Goal: Task Accomplishment & Management: Use online tool/utility

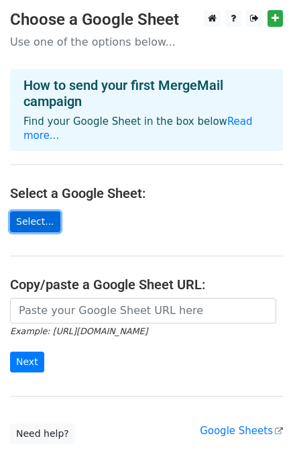
click at [41, 211] on link "Select..." at bounding box center [35, 221] width 50 height 21
click at [43, 211] on link "Select..." at bounding box center [35, 221] width 50 height 21
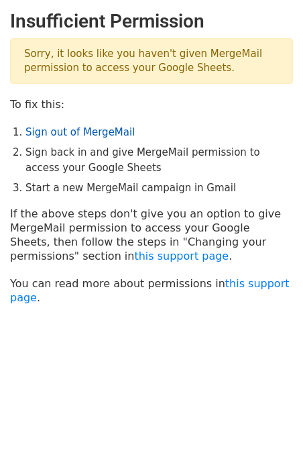
click at [77, 132] on link "Sign out of MergeMail" at bounding box center [80, 132] width 109 height 12
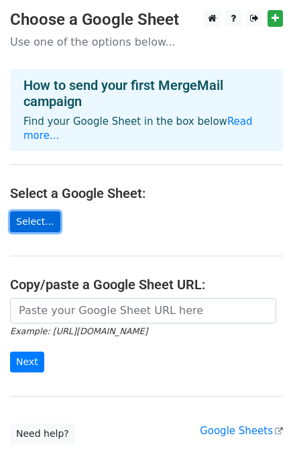
click at [48, 211] on link "Select..." at bounding box center [35, 221] width 50 height 21
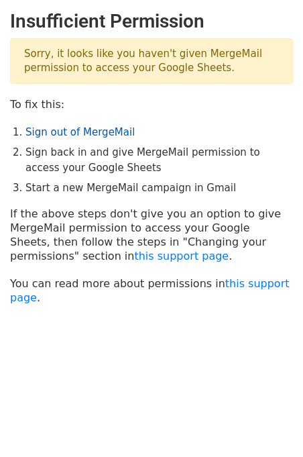
click at [88, 136] on link "Sign out of MergeMail" at bounding box center [80, 132] width 109 height 12
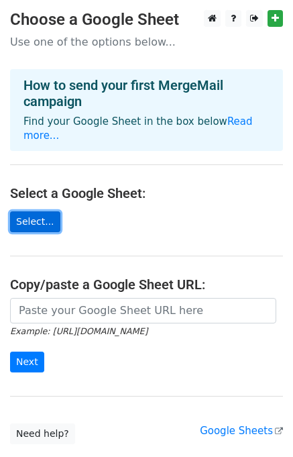
click at [43, 211] on link "Select..." at bounding box center [35, 221] width 50 height 21
click at [48, 211] on link "Select..." at bounding box center [35, 221] width 50 height 21
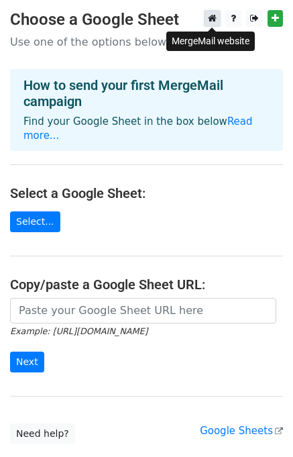
click at [209, 19] on icon at bounding box center [212, 17] width 9 height 9
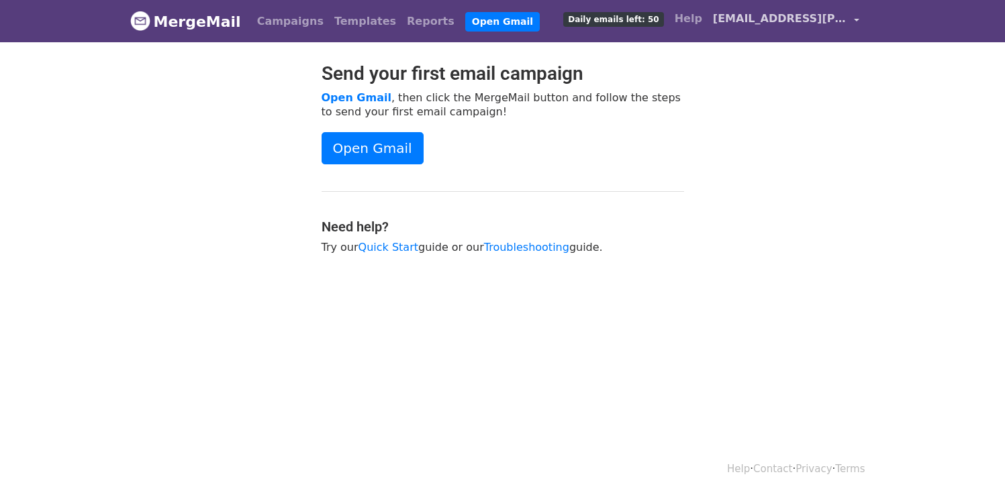
click at [753, 21] on span "[EMAIL_ADDRESS][PERSON_NAME][DOMAIN_NAME]" at bounding box center [780, 19] width 134 height 16
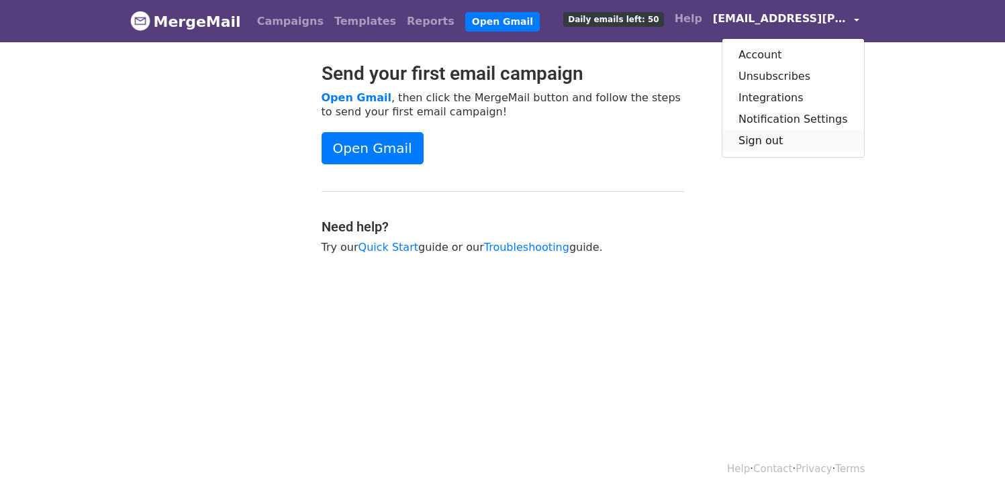
click at [764, 140] on link "Sign out" at bounding box center [793, 140] width 142 height 21
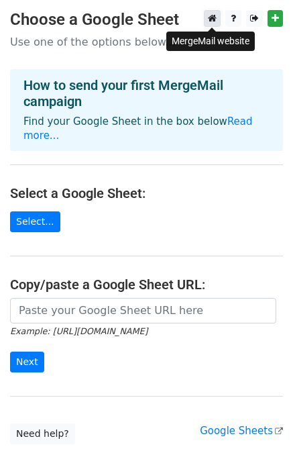
click at [211, 25] on link at bounding box center [212, 18] width 17 height 17
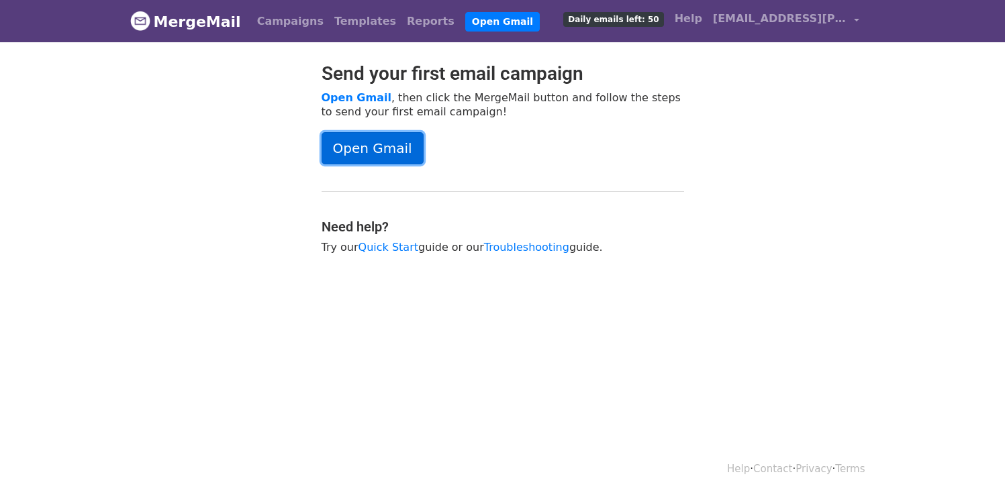
click at [405, 142] on link "Open Gmail" at bounding box center [373, 148] width 102 height 32
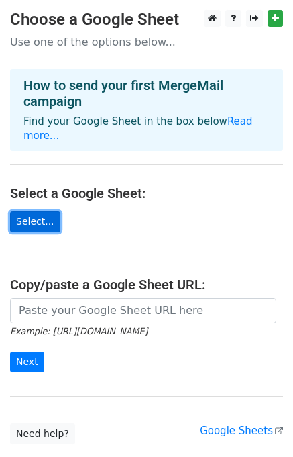
click at [48, 211] on link "Select..." at bounding box center [35, 221] width 50 height 21
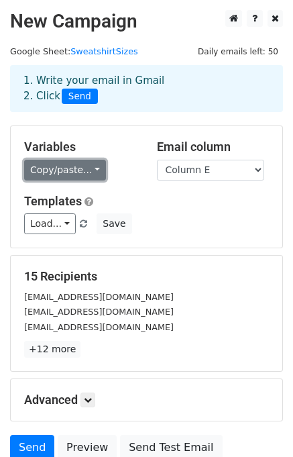
click at [83, 170] on link "Copy/paste..." at bounding box center [65, 170] width 82 height 21
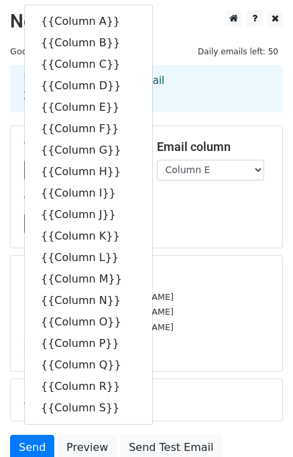
click at [167, 14] on h2 "New Campaign" at bounding box center [146, 21] width 273 height 23
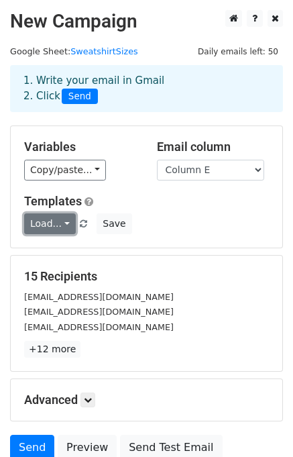
click at [66, 221] on link "Load..." at bounding box center [50, 223] width 52 height 21
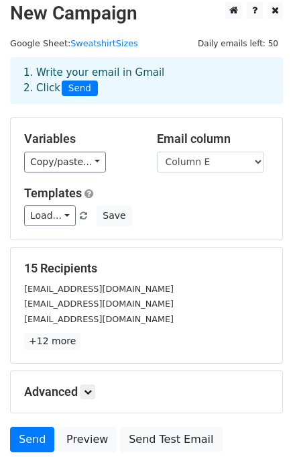
scroll to position [7, 0]
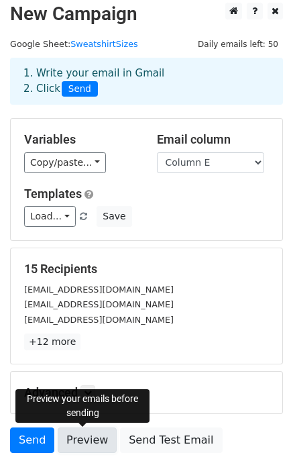
click at [77, 445] on link "Preview" at bounding box center [87, 441] width 59 height 26
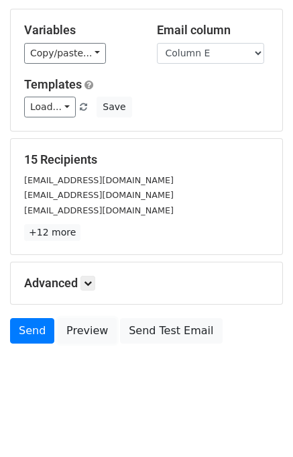
scroll to position [117, 0]
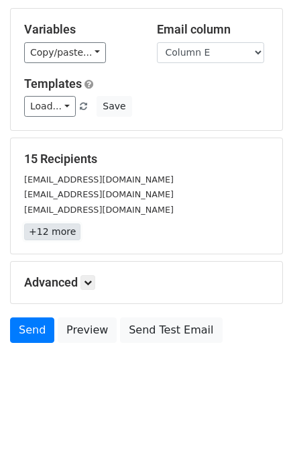
click at [62, 229] on link "+12 more" at bounding box center [52, 232] width 56 height 17
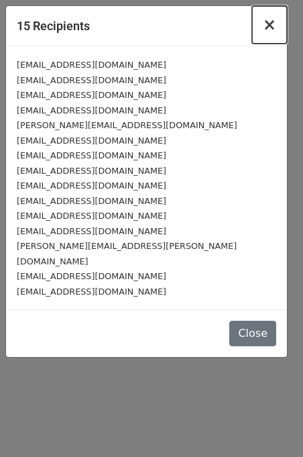
click at [273, 21] on span "×" at bounding box center [269, 24] width 13 height 19
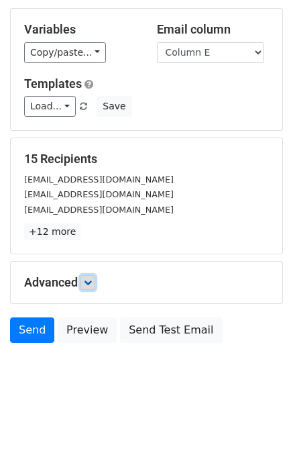
click at [91, 277] on link at bounding box center [88, 282] width 15 height 15
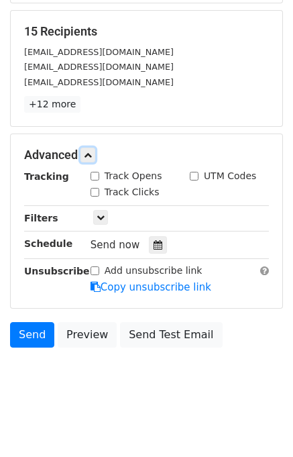
scroll to position [249, 0]
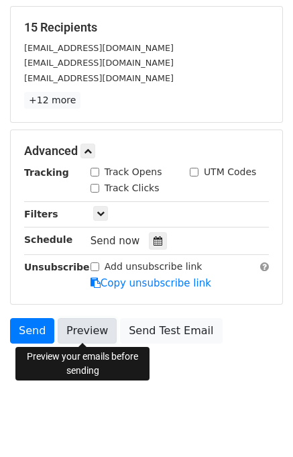
click at [77, 326] on link "Preview" at bounding box center [87, 331] width 59 height 26
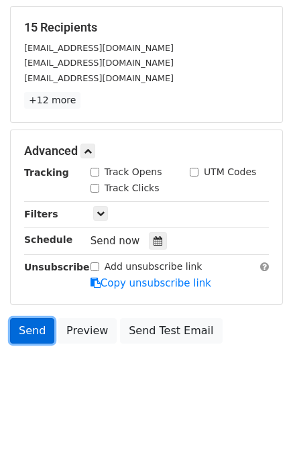
click at [35, 340] on link "Send" at bounding box center [32, 331] width 44 height 26
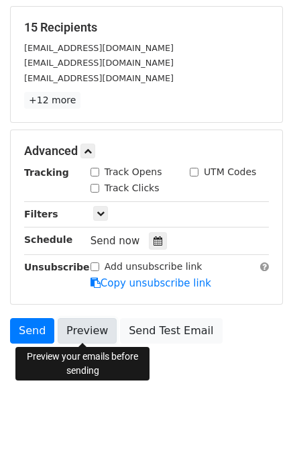
click at [64, 334] on link "Preview" at bounding box center [87, 331] width 59 height 26
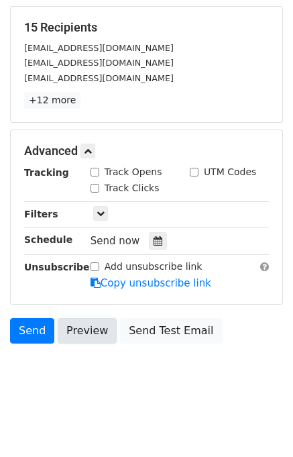
click at [64, 334] on link "Preview" at bounding box center [87, 331] width 59 height 26
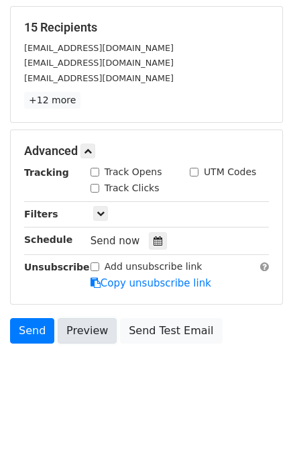
click at [64, 334] on link "Preview" at bounding box center [87, 331] width 59 height 26
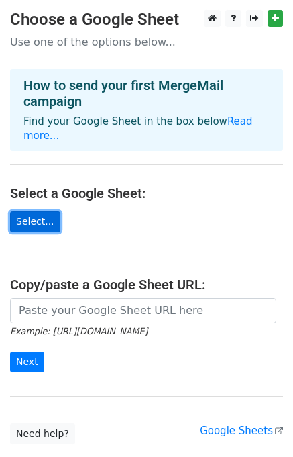
click at [43, 211] on link "Select..." at bounding box center [35, 221] width 50 height 21
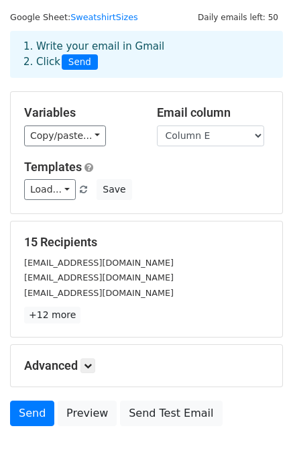
scroll to position [117, 0]
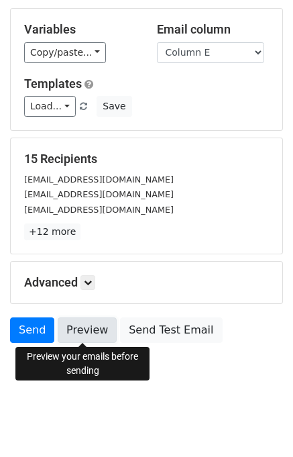
click at [85, 338] on link "Preview" at bounding box center [87, 330] width 59 height 26
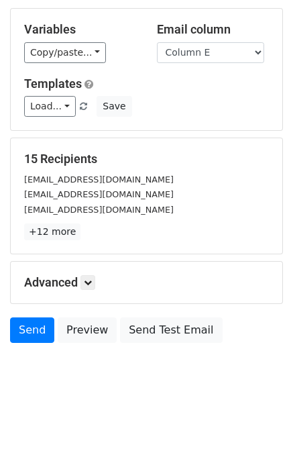
drag, startPoint x: 54, startPoint y: 291, endPoint x: 13, endPoint y: 300, distance: 41.9
click at [22, 295] on div "Advanced Tracking Track Opens UTM Codes Track Clicks Filters Only include sprea…" at bounding box center [147, 283] width 272 height 42
click at [38, 337] on link "Send" at bounding box center [32, 330] width 44 height 26
click at [36, 338] on link "Send" at bounding box center [32, 330] width 44 height 26
click at [46, 315] on form "Variables Copy/paste... {{Column A}} {{Column B}} {{Column C}} {{Column D}} {{C…" at bounding box center [146, 179] width 273 height 342
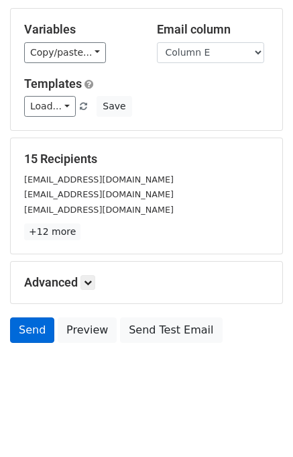
click at [46, 314] on form "Variables Copy/paste... {{Column A}} {{Column B}} {{Column C}} {{Column D}} {{C…" at bounding box center [146, 179] width 273 height 342
click at [42, 319] on form "Variables Copy/paste... {{Column A}} {{Column B}} {{Column C}} {{Column D}} {{C…" at bounding box center [146, 179] width 273 height 342
click at [38, 322] on link "Send" at bounding box center [32, 330] width 44 height 26
click at [36, 318] on link "Send" at bounding box center [32, 330] width 44 height 26
click at [35, 317] on link "Send" at bounding box center [32, 330] width 44 height 26
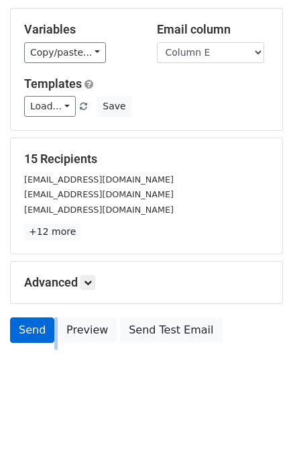
click at [35, 317] on link "Send" at bounding box center [32, 330] width 44 height 26
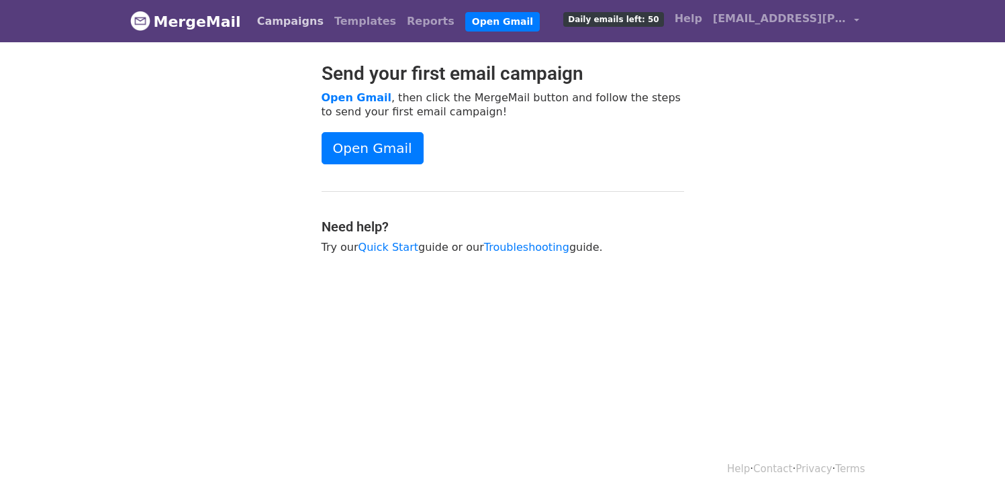
click at [252, 17] on link "Campaigns" at bounding box center [290, 21] width 77 height 27
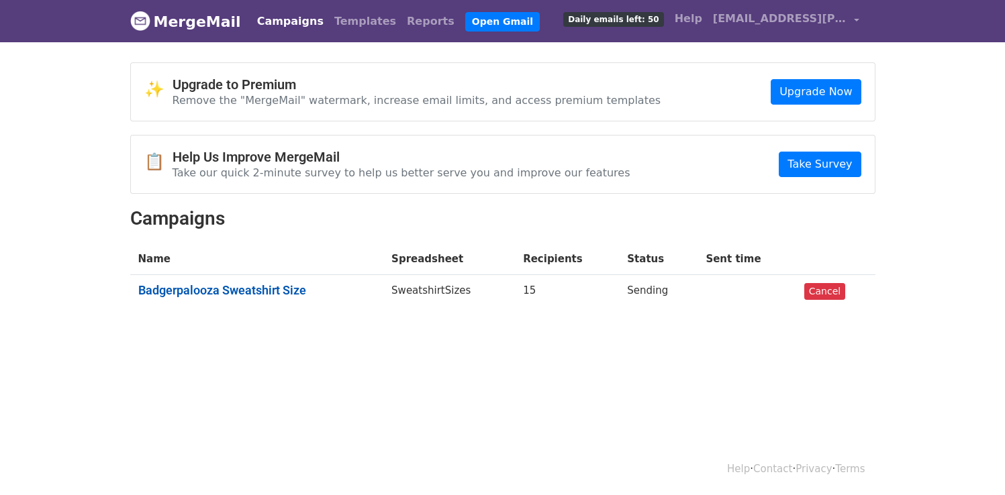
click at [264, 291] on link "Badgerpalooza Sweatshirt Size" at bounding box center [257, 290] width 238 height 15
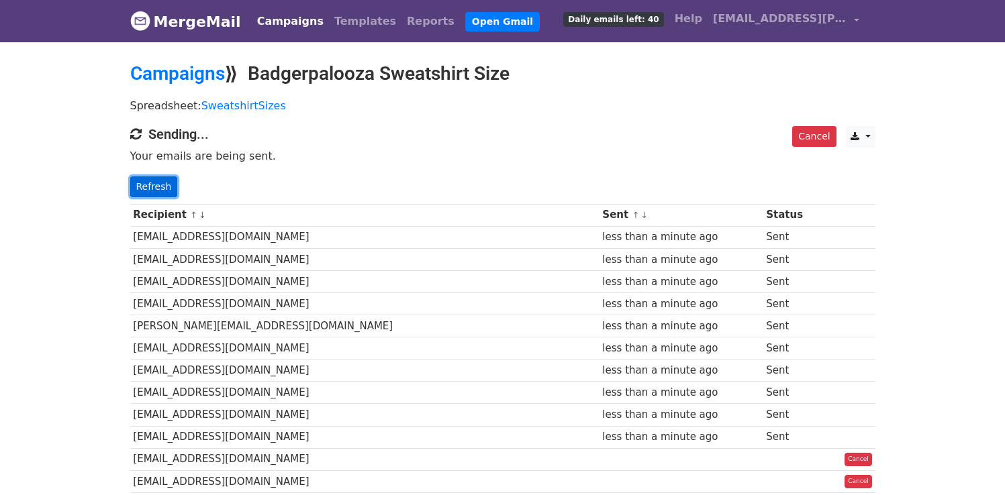
click at [162, 185] on link "Refresh" at bounding box center [154, 187] width 48 height 21
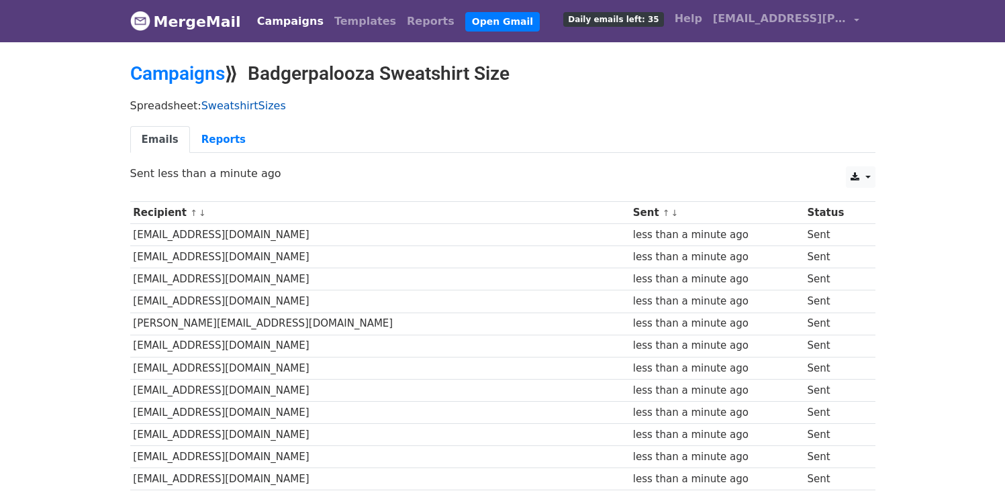
click at [256, 105] on link "SweatshirtSizes" at bounding box center [243, 105] width 85 height 13
